Goal: Task Accomplishment & Management: Manage account settings

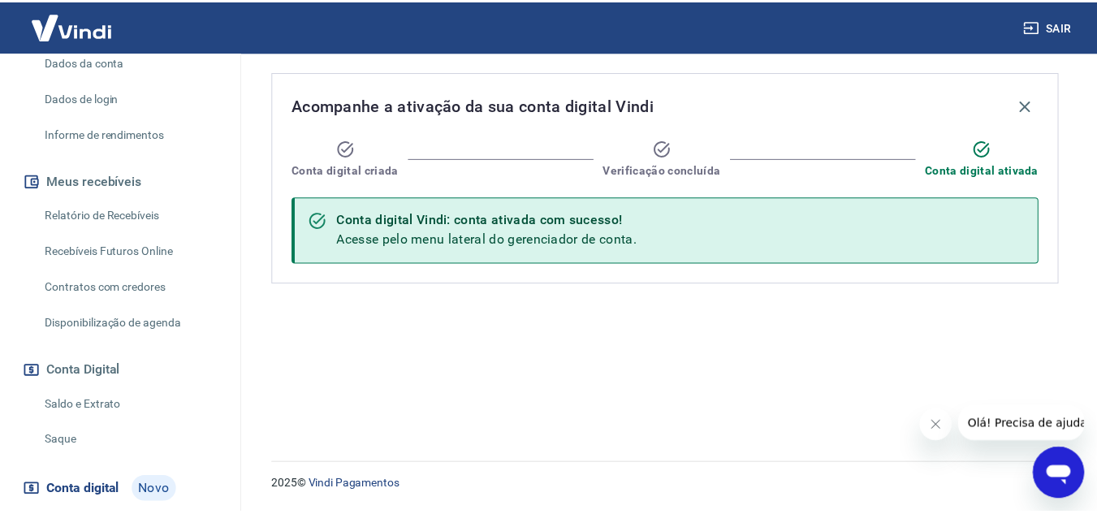
scroll to position [354, 0]
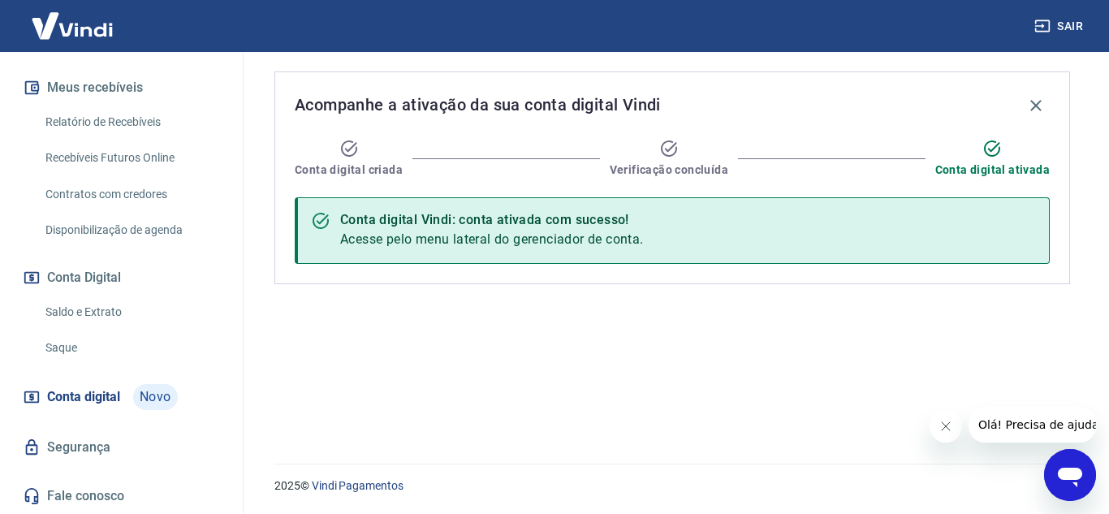
click at [110, 389] on span "Conta digital" at bounding box center [83, 397] width 73 height 23
click at [65, 391] on span "Conta digital" at bounding box center [83, 397] width 73 height 23
click at [66, 272] on button "Conta Digital" at bounding box center [121, 278] width 204 height 36
click at [71, 305] on link "Saldo e Extrato" at bounding box center [131, 312] width 184 height 33
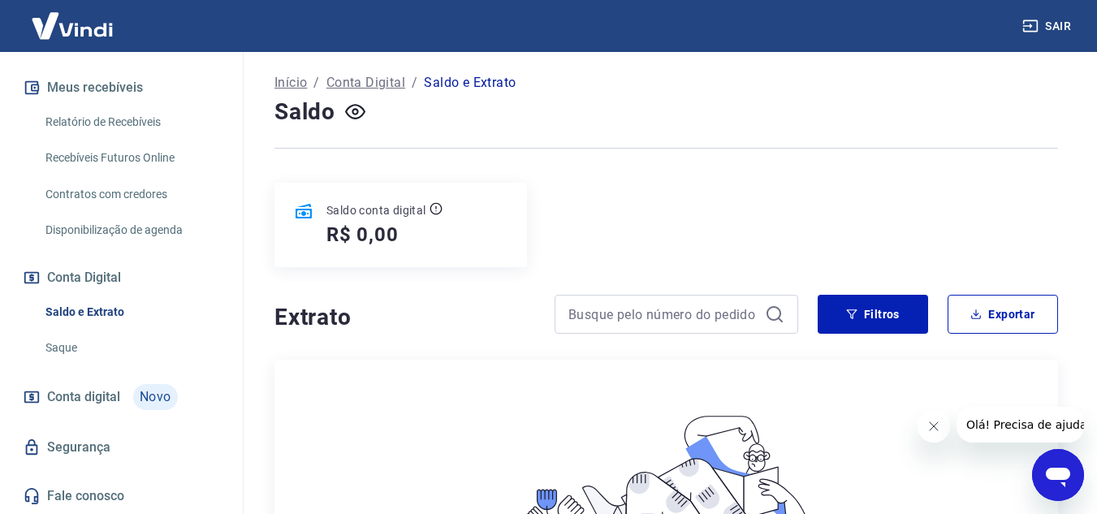
scroll to position [325, 0]
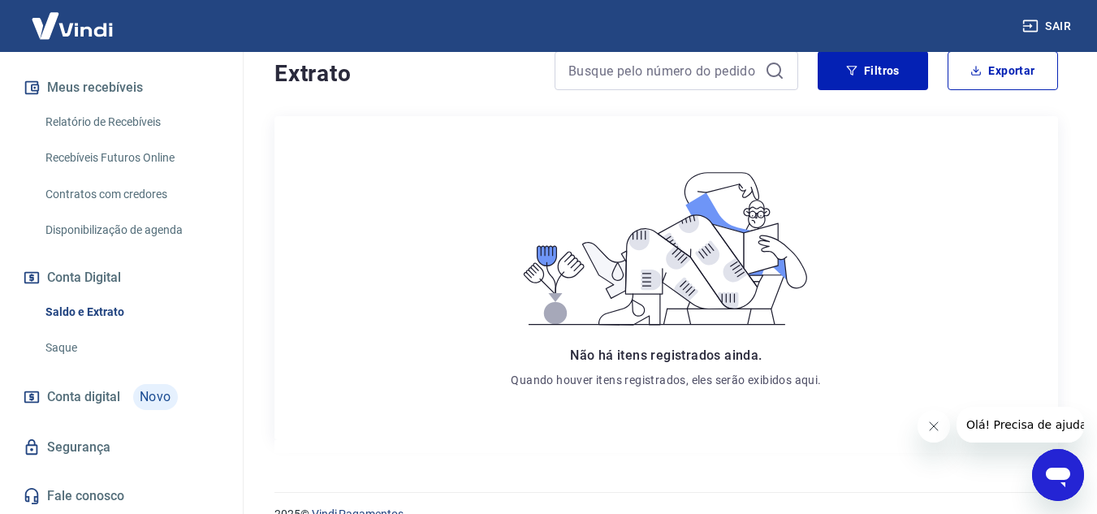
click at [54, 352] on link "Saque" at bounding box center [131, 347] width 184 height 33
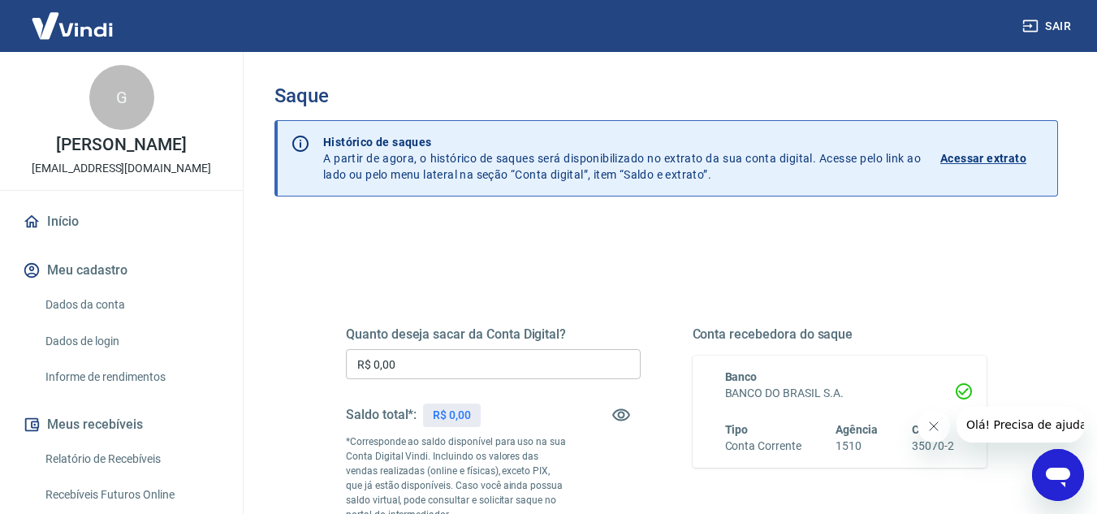
click at [107, 322] on link "Dados da conta" at bounding box center [131, 304] width 184 height 33
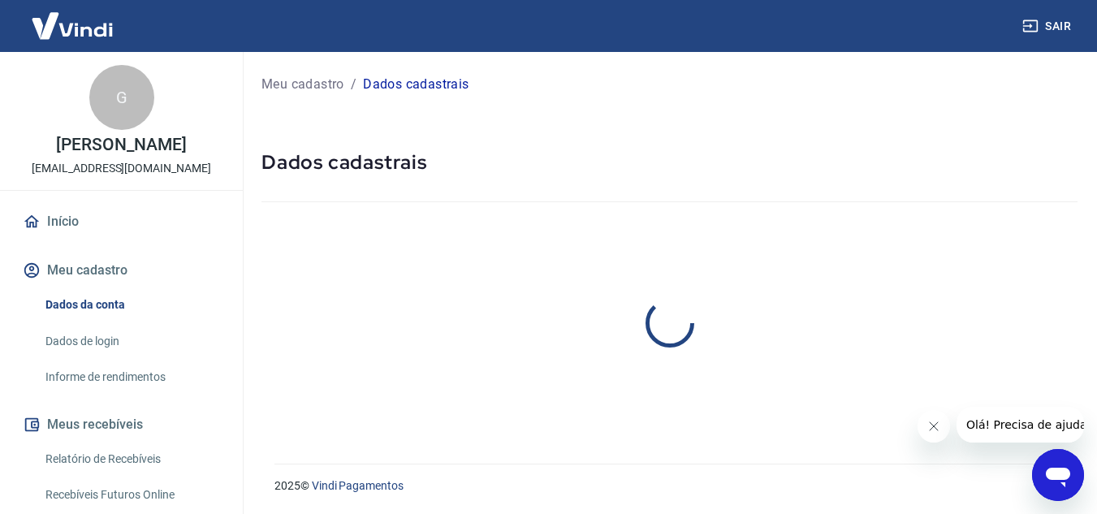
select select "SP"
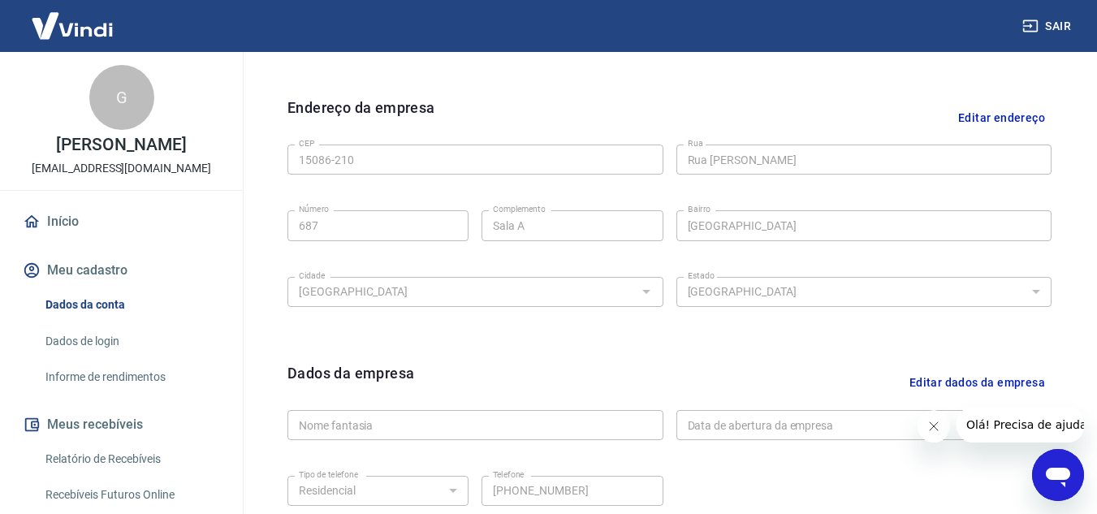
scroll to position [657, 0]
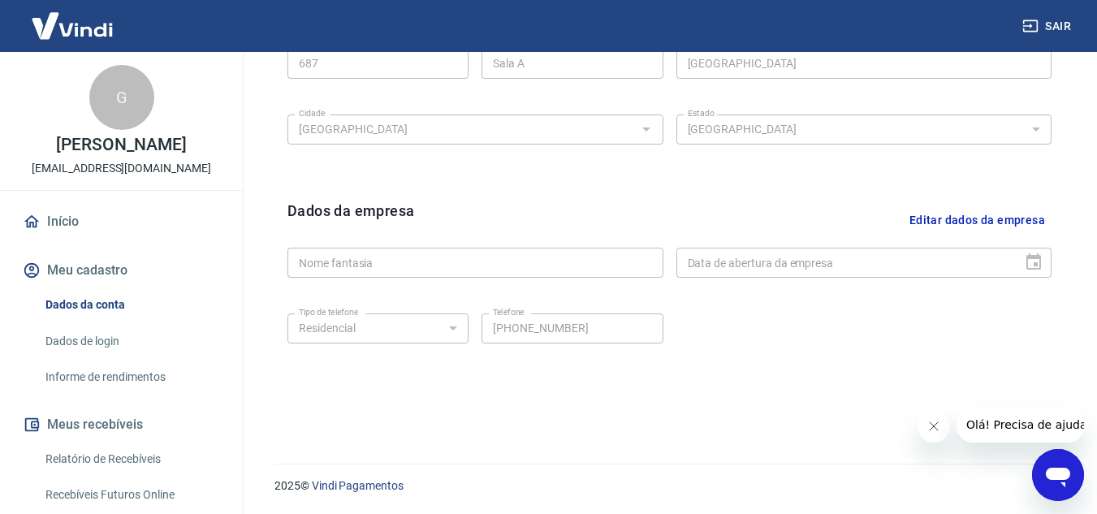
click at [930, 426] on icon "Fechar mensagem da empresa" at bounding box center [933, 426] width 13 height 13
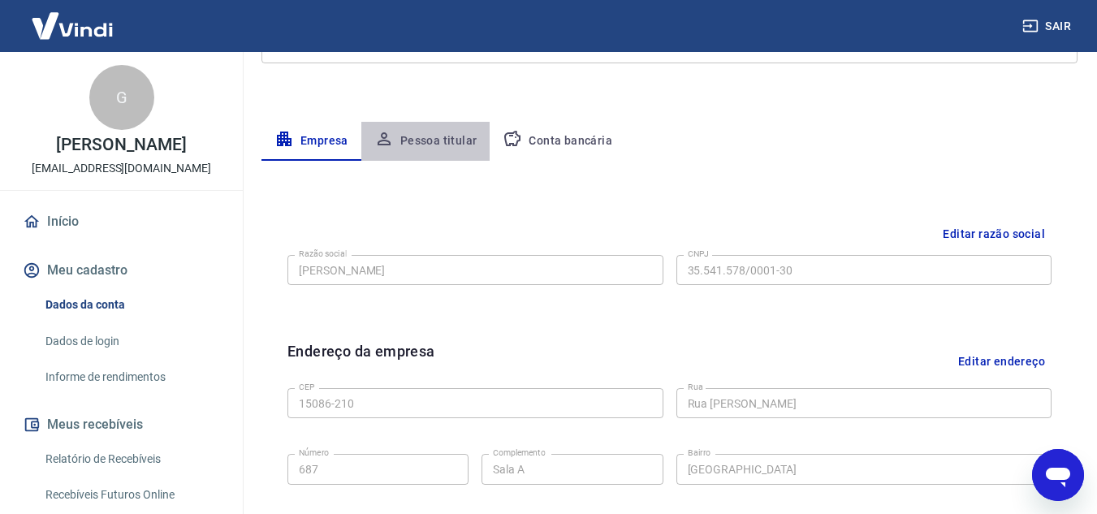
click at [427, 137] on button "Pessoa titular" at bounding box center [425, 141] width 129 height 39
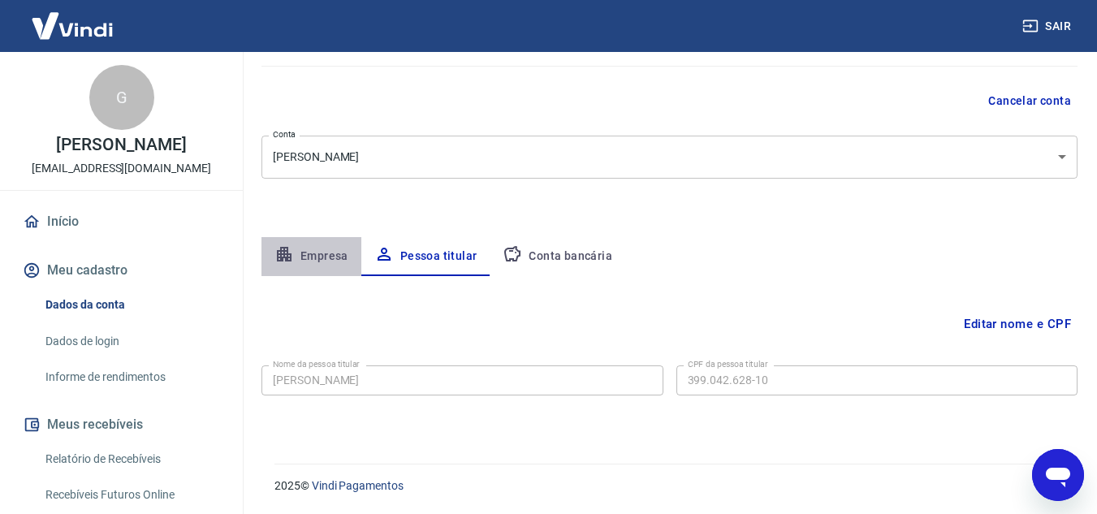
click at [344, 252] on button "Empresa" at bounding box center [312, 256] width 100 height 39
select select "SP"
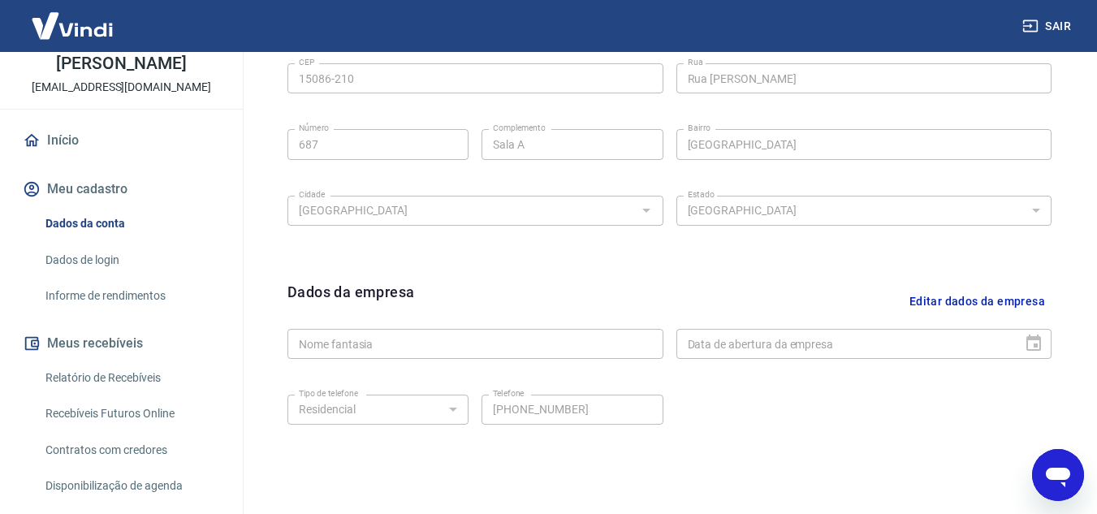
scroll to position [657, 0]
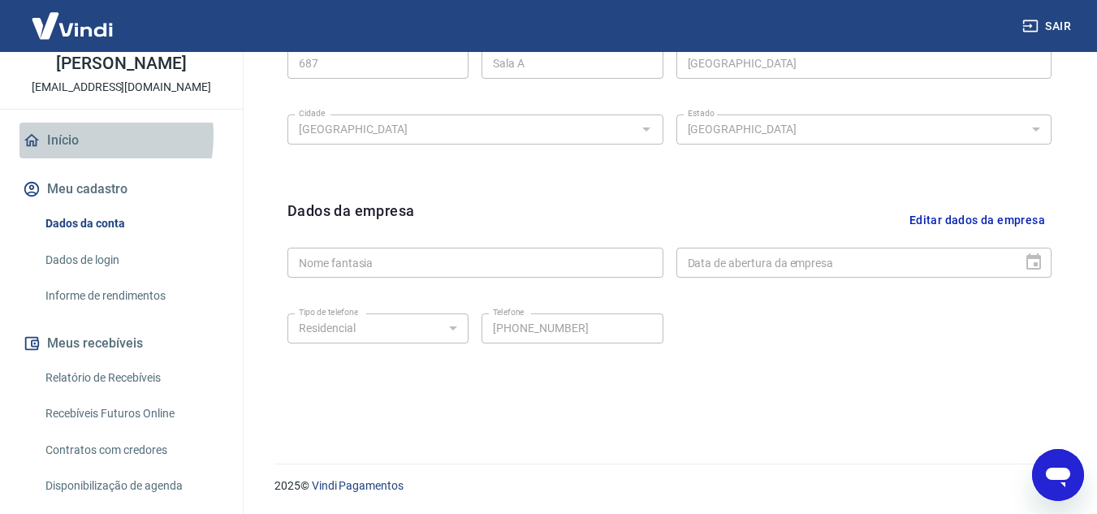
click at [63, 153] on link "Início" at bounding box center [121, 141] width 204 height 36
